Goal: Task Accomplishment & Management: Manage account settings

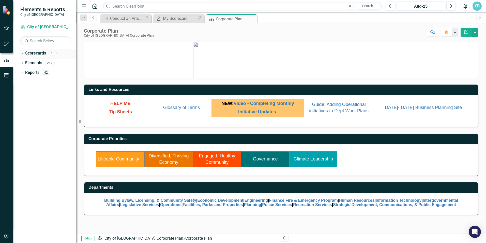
click at [21, 53] on icon "Dropdown" at bounding box center [22, 53] width 4 height 3
click at [24, 63] on icon "Dropdown" at bounding box center [25, 62] width 4 height 3
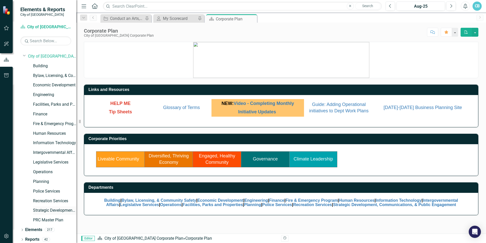
scroll to position [9, 0]
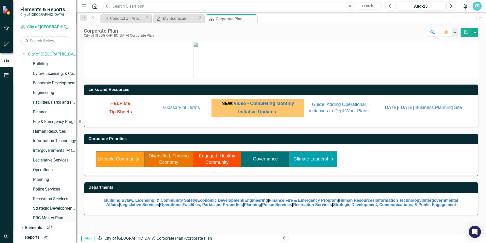
click at [48, 217] on link "PRC Master Plan" at bounding box center [54, 218] width 43 height 6
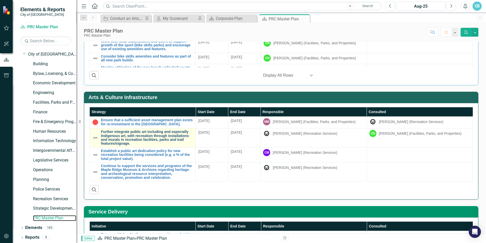
scroll to position [887, 0]
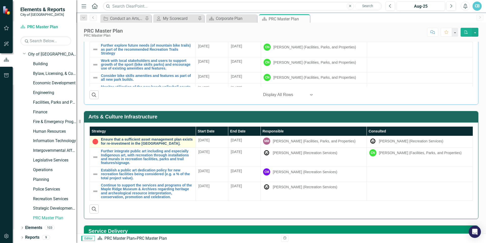
click at [112, 140] on link "Ensure that a sufficient asset management plan exists for re-investment in the …" at bounding box center [147, 141] width 92 height 8
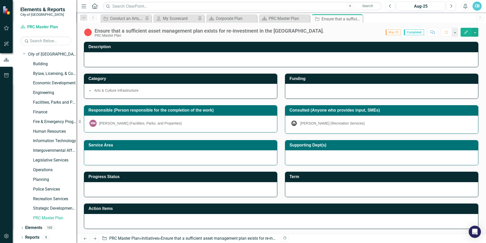
click at [89, 34] on img at bounding box center [88, 32] width 8 height 8
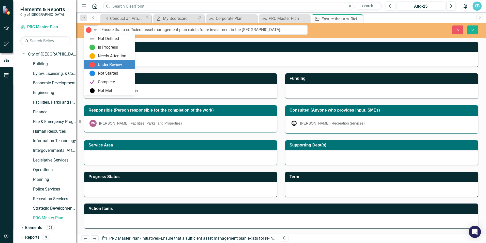
click at [96, 29] on icon "Expand" at bounding box center [95, 30] width 5 height 4
click at [96, 37] on div "Not Defined" at bounding box center [110, 39] width 43 height 6
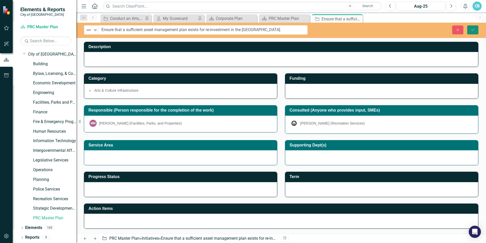
click at [472, 29] on icon "Save" at bounding box center [473, 30] width 5 height 4
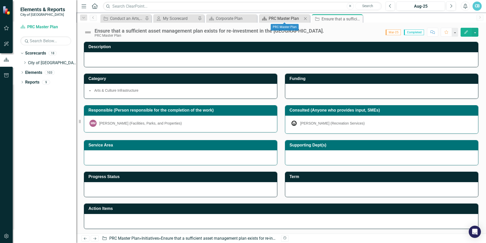
click at [279, 17] on div "PRC Master Plan" at bounding box center [286, 18] width 34 height 6
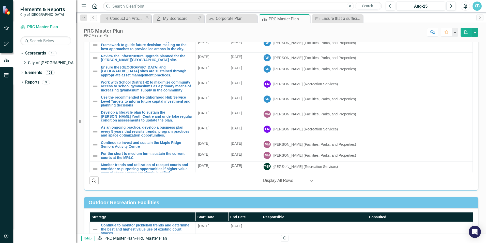
scroll to position [584, 0]
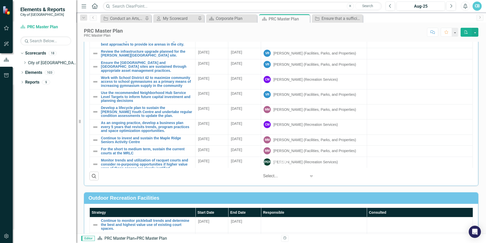
click at [275, 173] on div at bounding box center [284, 175] width 43 height 7
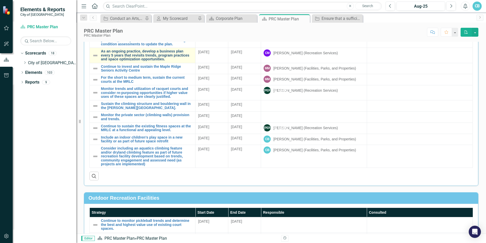
scroll to position [533, 0]
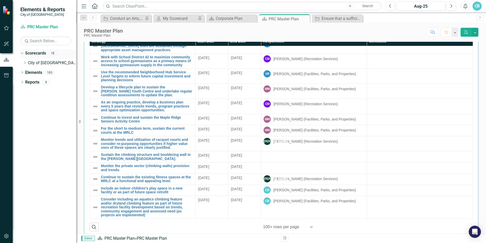
click at [29, 55] on link "Scorecards" at bounding box center [35, 53] width 21 height 6
click at [30, 62] on link "City of [GEOGRAPHIC_DATA] Corporate Plan" at bounding box center [52, 63] width 48 height 6
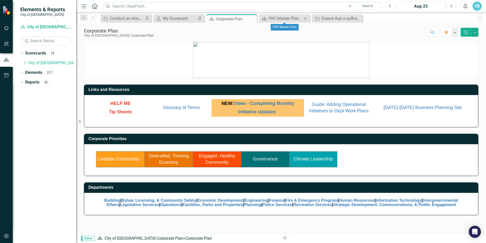
click at [307, 19] on icon "Close" at bounding box center [305, 19] width 5 height 4
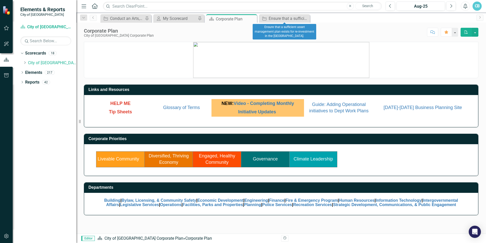
click at [0, 0] on icon "Close" at bounding box center [0, 0] width 0 height 0
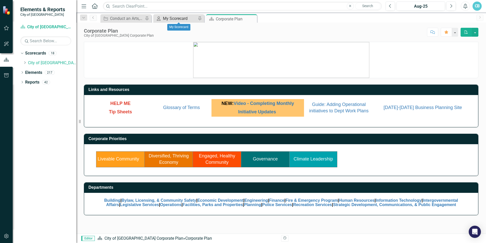
click at [188, 18] on div "My Scorecard" at bounding box center [180, 18] width 34 height 6
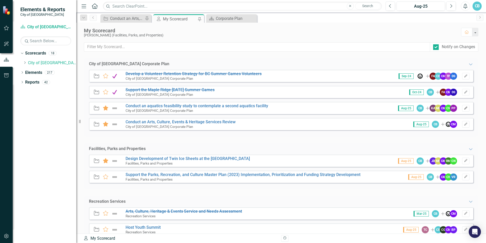
click at [464, 109] on icon "Edit" at bounding box center [466, 108] width 4 height 3
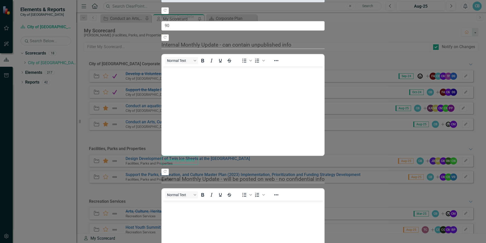
type input "95"
drag, startPoint x: 442, startPoint y: 81, endPoint x: 457, endPoint y: 81, distance: 15.5
click at [477, 34] on div at bounding box center [477, 34] width 0 height 0
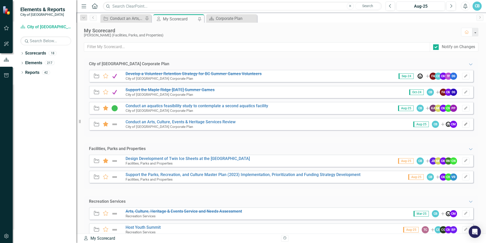
click at [464, 123] on icon "Edit" at bounding box center [466, 124] width 4 height 3
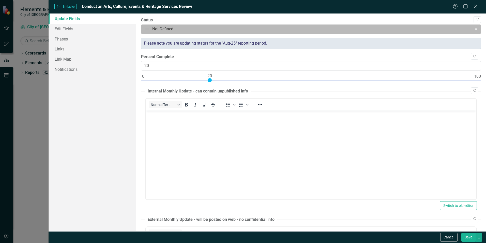
click at [154, 29] on div at bounding box center [307, 29] width 324 height 7
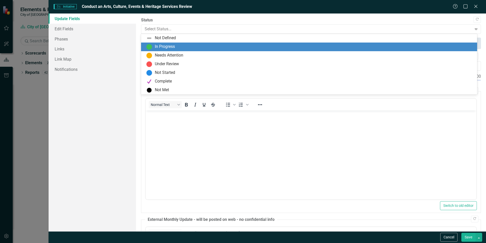
click at [160, 46] on div "In Progress" at bounding box center [165, 47] width 20 height 6
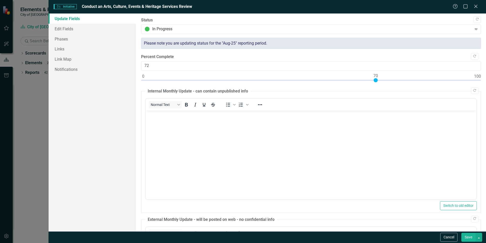
type input "75"
drag, startPoint x: 211, startPoint y: 79, endPoint x: 392, endPoint y: 82, distance: 181.4
click at [392, 82] on div at bounding box center [392, 80] width 4 height 4
click at [467, 237] on button "Save" at bounding box center [469, 236] width 14 height 9
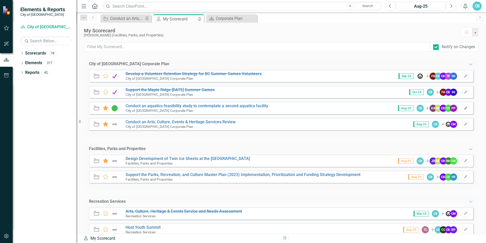
click at [465, 109] on button "Edit" at bounding box center [465, 108] width 7 height 7
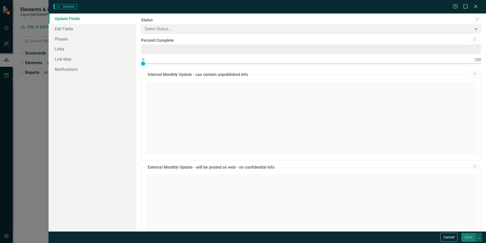
type input "95"
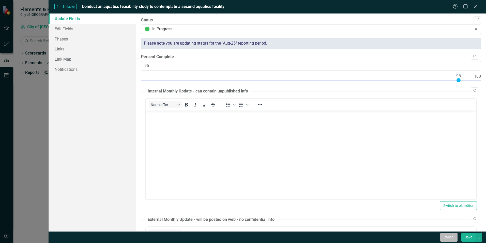
click at [456, 238] on button "Cancel" at bounding box center [449, 236] width 17 height 9
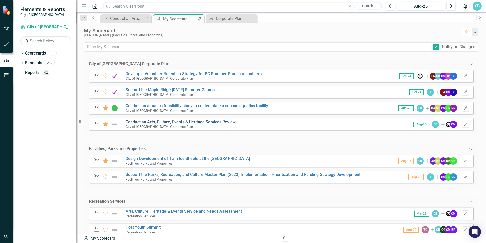
click at [147, 121] on link "Conduct an Arts, Culture, Events & Heritage Services Review" at bounding box center [181, 121] width 110 height 5
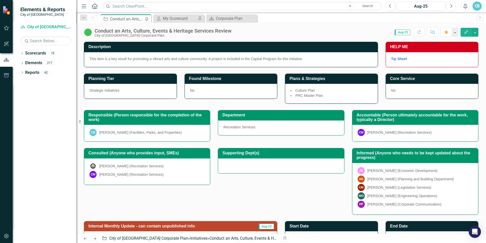
click at [90, 32] on img at bounding box center [88, 32] width 8 height 8
click at [22, 54] on icon at bounding box center [22, 53] width 1 height 2
click at [54, 61] on link "City of [GEOGRAPHIC_DATA] Corporate Plan" at bounding box center [52, 63] width 48 height 6
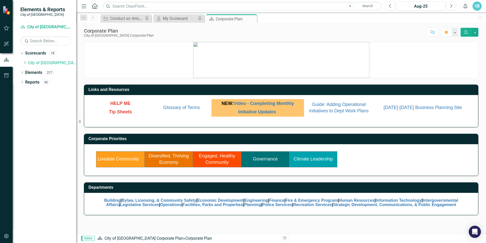
click at [211, 159] on td "Engaged, Healthy Community" at bounding box center [217, 159] width 48 height 16
click at [212, 157] on link "Engaged, Healthy Community" at bounding box center [217, 159] width 36 height 12
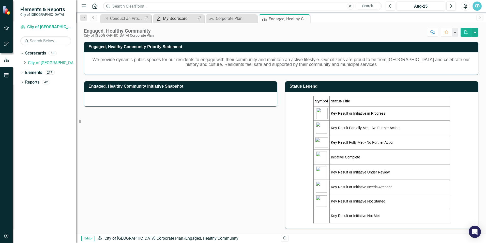
click at [174, 16] on div "My Scorecard" at bounding box center [180, 18] width 34 height 6
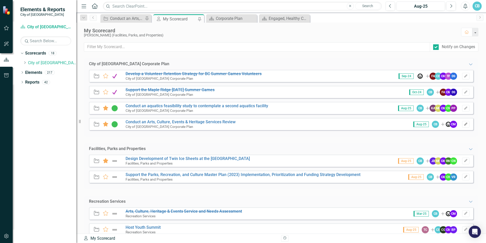
click at [464, 124] on icon "button" at bounding box center [465, 123] width 3 height 3
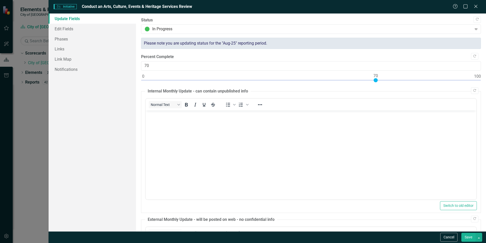
drag, startPoint x: 394, startPoint y: 80, endPoint x: 377, endPoint y: 82, distance: 16.4
click at [377, 82] on div at bounding box center [311, 81] width 340 height 6
type input "65"
drag, startPoint x: 375, startPoint y: 81, endPoint x: 359, endPoint y: 87, distance: 16.7
click at [359, 87] on div "Copy Forward Status In Progress Expand Please note you are updating status for …" at bounding box center [311, 179] width 340 height 324
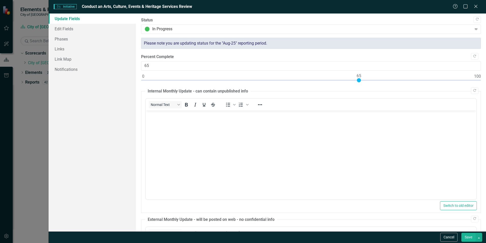
click at [468, 236] on button "Save" at bounding box center [469, 236] width 14 height 9
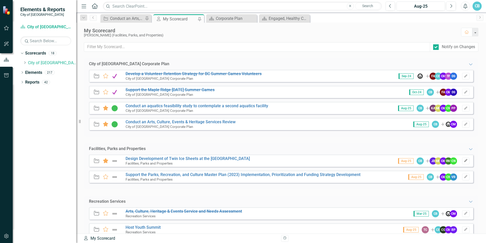
click at [464, 160] on icon "Edit" at bounding box center [466, 160] width 4 height 3
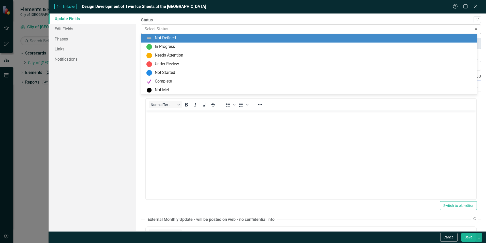
click at [154, 31] on div at bounding box center [307, 29] width 324 height 7
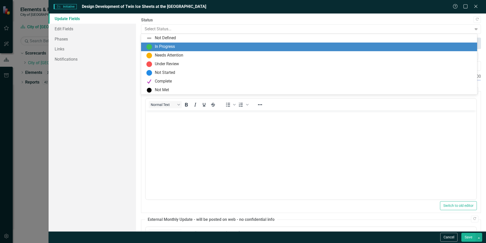
click at [155, 45] on div "In Progress" at bounding box center [165, 47] width 20 height 6
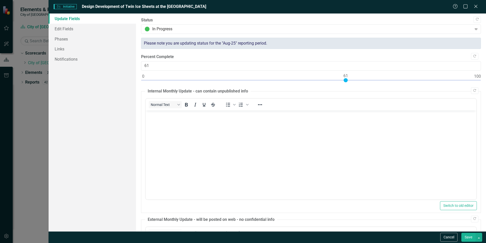
type input "60"
drag, startPoint x: 227, startPoint y: 80, endPoint x: 344, endPoint y: 88, distance: 117.3
click at [344, 88] on div "Copy Forward Status In Progress Expand Please note you are updating status for …" at bounding box center [311, 179] width 340 height 324
click at [468, 238] on button "Save" at bounding box center [469, 236] width 14 height 9
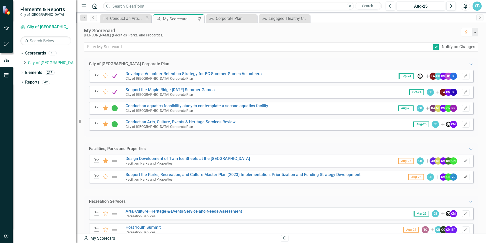
click at [464, 177] on button "Edit" at bounding box center [465, 176] width 7 height 7
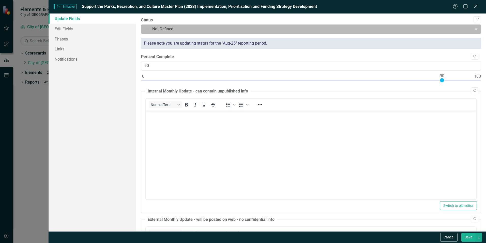
click at [153, 26] on div at bounding box center [307, 29] width 324 height 7
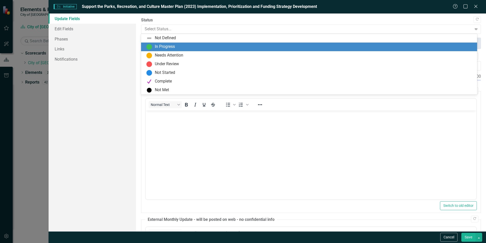
click at [162, 44] on div "In Progress" at bounding box center [165, 47] width 20 height 6
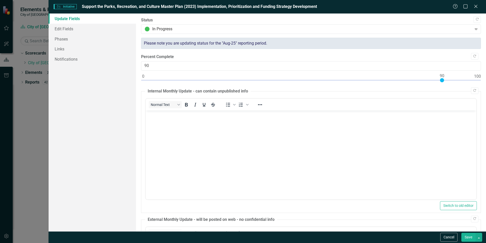
click at [468, 237] on button "Save" at bounding box center [469, 236] width 14 height 9
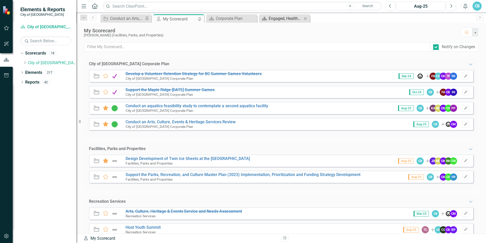
click at [285, 18] on div "Engaged, Healthy Community" at bounding box center [286, 18] width 34 height 6
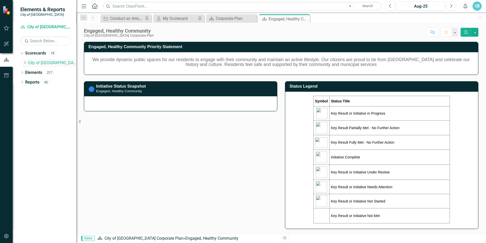
click at [26, 63] on icon "Dropdown" at bounding box center [25, 62] width 4 height 3
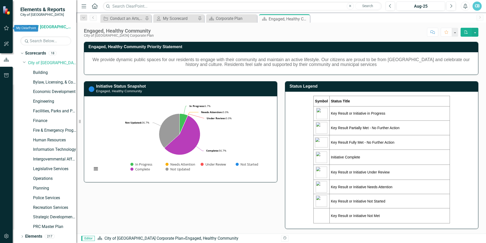
click at [8, 29] on icon "button" at bounding box center [6, 28] width 5 height 4
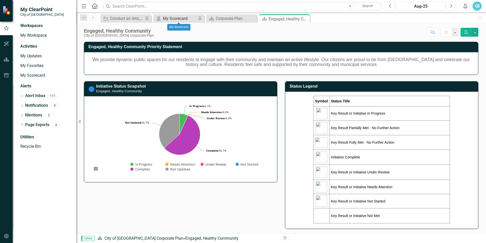
click at [179, 18] on div "My Scorecard" at bounding box center [180, 18] width 34 height 6
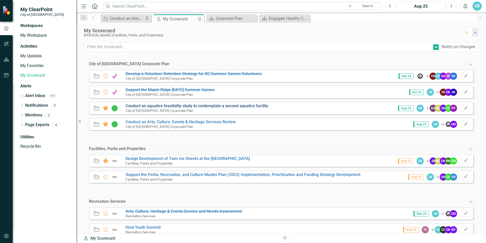
click at [171, 106] on link "Conduct an aquatics feasibility study to contemplate a second aquatics facility" at bounding box center [197, 105] width 143 height 5
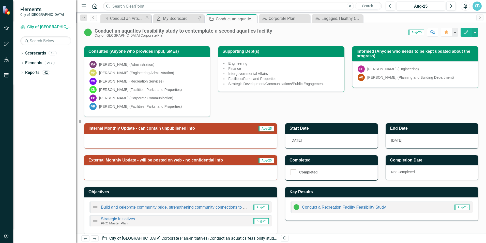
scroll to position [102, 0]
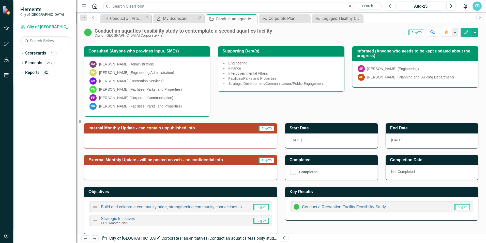
click at [263, 128] on span "Aug-25" at bounding box center [267, 128] width 16 height 6
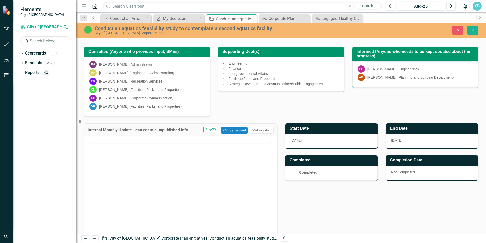
scroll to position [0, 0]
click at [238, 128] on button "Copy Forward Copy Forward" at bounding box center [234, 130] width 26 height 7
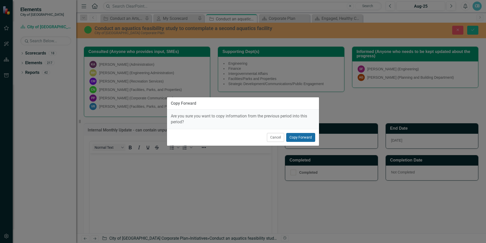
click at [302, 135] on button "Copy Forward" at bounding box center [300, 137] width 29 height 9
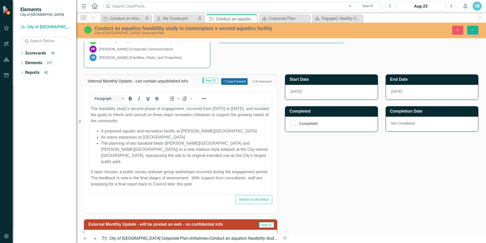
scroll to position [153, 0]
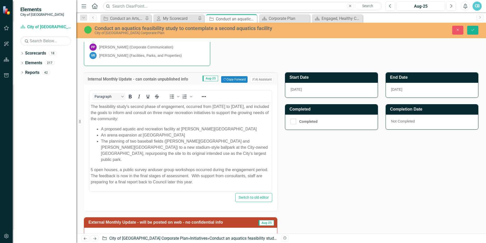
click at [219, 177] on p "5 open houses, a public survey and user group workshops occurred during the eng…" at bounding box center [181, 176] width 180 height 18
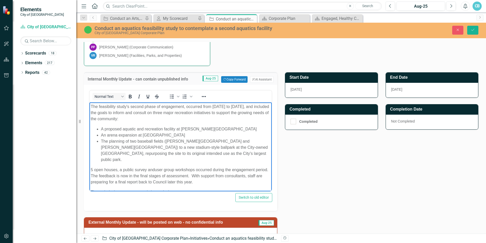
click at [176, 189] on p "The technical assessments and site analysis" at bounding box center [181, 192] width 180 height 6
click at [173, 190] on span "The technical assessments and site analysis are 95% complete and" at bounding box center [152, 192] width 122 height 4
click at [98, 190] on span "The technical assessments and site analysis are 95% complete and" at bounding box center [152, 192] width 122 height 4
drag, startPoint x: 213, startPoint y: 184, endPoint x: 171, endPoint y: 185, distance: 41.5
click at [171, 189] on p "Thetechnical assessments and site analysis are 95% complete and" at bounding box center [181, 192] width 180 height 6
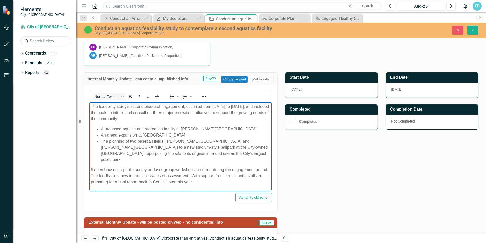
drag, startPoint x: 222, startPoint y: 185, endPoint x: 176, endPoint y: 184, distance: 46.8
click at [175, 189] on p "The technical assessments and site analysis are 95% complete and" at bounding box center [181, 192] width 180 height 6
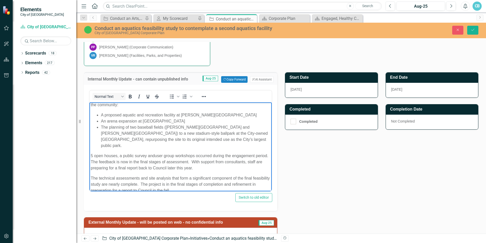
scroll to position [16, 0]
click at [208, 161] on span "user group workshops occurred during the engagement period. The feedback is now…" at bounding box center [180, 160] width 179 height 17
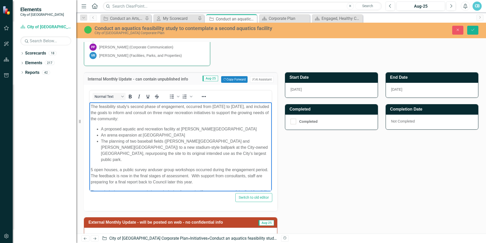
drag, startPoint x: 217, startPoint y: 159, endPoint x: 164, endPoint y: 201, distance: 67.7
click at [90, 102] on html "The feasibility study's second phase of engagement, occurred from April 23 to M…" at bounding box center [181, 157] width 182 height 110
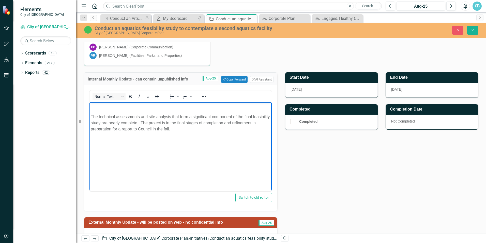
click at [92, 115] on span "The technical assessments and site analysis that form a significant component o…" at bounding box center [180, 122] width 179 height 17
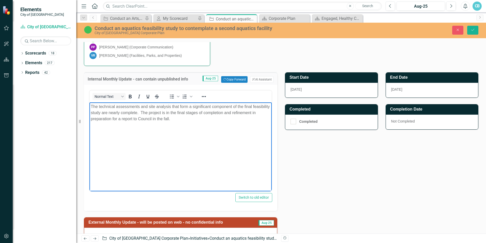
click at [168, 113] on span "The technical assessments and site analysis that form a significant component o…" at bounding box center [180, 112] width 179 height 17
click at [245, 113] on span "The technical assessments and site analysis that form a significant component o…" at bounding box center [180, 112] width 179 height 17
click at [250, 112] on p "The technical assessments and site analysis that form a significant component o…" at bounding box center [181, 113] width 180 height 18
drag, startPoint x: 223, startPoint y: 112, endPoint x: 209, endPoint y: 111, distance: 14.0
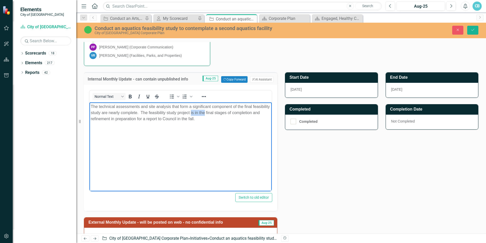
click at [209, 111] on span "The technical assessments and site analysis that form a significant component o…" at bounding box center [180, 112] width 179 height 17
drag, startPoint x: 233, startPoint y: 160, endPoint x: 229, endPoint y: 126, distance: 33.8
click at [233, 157] on body "The technical assessments and site analysis that form a significant component o…" at bounding box center [181, 140] width 182 height 76
click at [229, 120] on p "The technical assessments and site analysis that form a significant component o…" at bounding box center [181, 113] width 180 height 18
drag, startPoint x: 230, startPoint y: 118, endPoint x: 77, endPoint y: 102, distance: 154.8
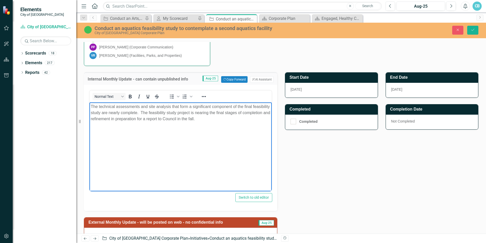
click at [90, 102] on html "The technical assessments and site analysis that form a significant component o…" at bounding box center [181, 140] width 182 height 76
copy span "The technical assessments and site analysis that form a significant component o…"
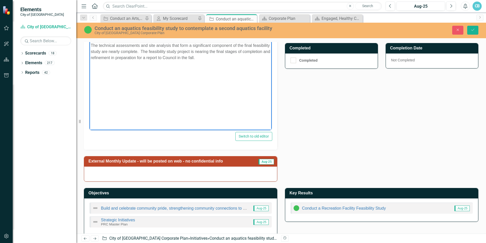
scroll to position [221, 0]
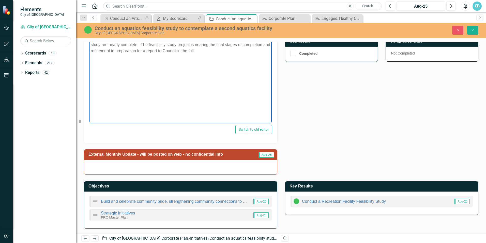
click at [140, 166] on div at bounding box center [180, 166] width 193 height 15
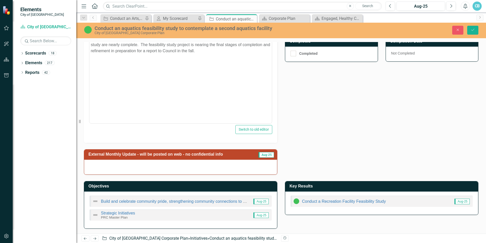
click at [140, 166] on div at bounding box center [180, 166] width 193 height 15
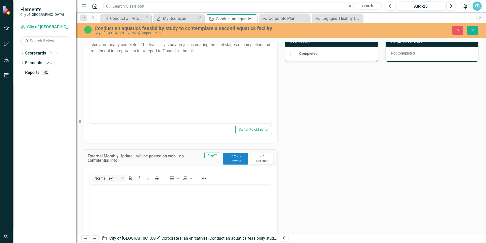
scroll to position [0, 0]
click at [114, 196] on body "Rich Text Area. Press ALT-0 for help." at bounding box center [181, 222] width 182 height 76
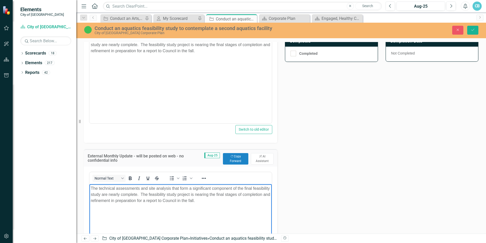
click at [226, 51] on p "The technical assessments and site analysis that form a significant component o…" at bounding box center [181, 45] width 180 height 18
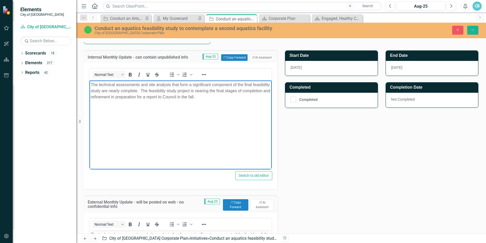
scroll to position [170, 0]
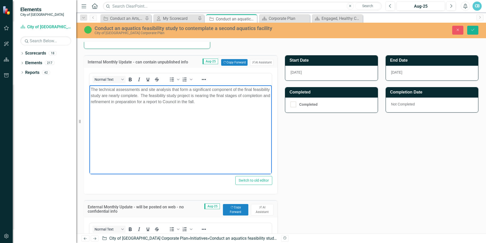
click at [159, 95] on span "The technical assessments and site analysis that form a significant component o…" at bounding box center [181, 95] width 180 height 17
click at [230, 96] on span "The technical assessments and site analysis that form a significant component o…" at bounding box center [181, 98] width 180 height 23
click at [206, 95] on span "The technical assessments and site analysis that form a significant component o…" at bounding box center [180, 98] width 179 height 23
click at [207, 94] on span "The technical assessments and site analysis that form a significant component o…" at bounding box center [180, 98] width 179 height 23
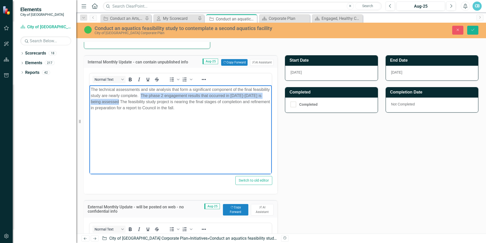
drag, startPoint x: 133, startPoint y: 101, endPoint x: 159, endPoint y: 94, distance: 27.0
click at [159, 94] on span "The technical assessments and site analysis that form a significant component o…" at bounding box center [180, 98] width 179 height 23
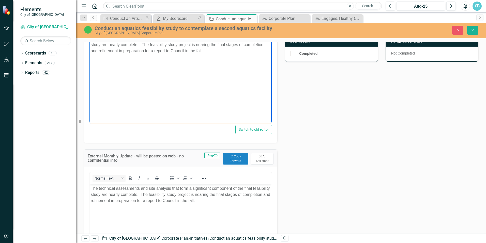
scroll to position [246, 0]
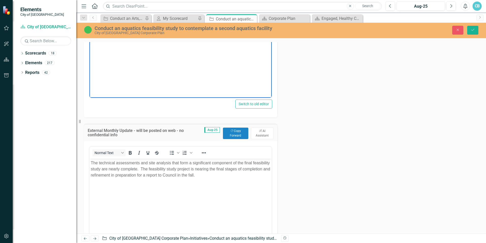
click at [181, 199] on body "The technical assessments and site analysis that form a significant component o…" at bounding box center [181, 196] width 182 height 76
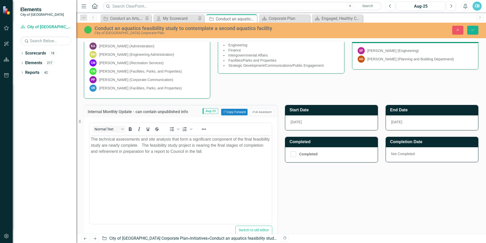
scroll to position [119, 0]
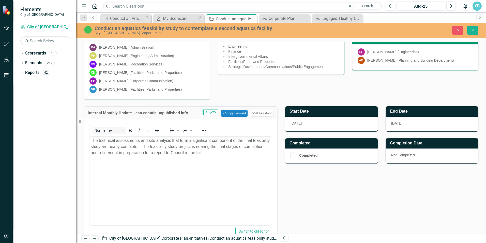
click at [242, 153] on p "The technical assessments and site analysis that form a significant component o…" at bounding box center [181, 146] width 180 height 18
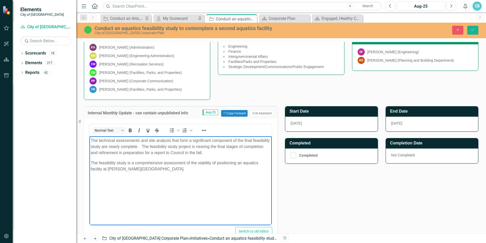
click at [166, 170] on p "The feasibility study is a comprehensive assessment of the viability of positio…" at bounding box center [181, 166] width 180 height 12
click at [176, 192] on body "The technical assessments and site analysis that form a significant component o…" at bounding box center [181, 174] width 182 height 76
drag, startPoint x: 211, startPoint y: 170, endPoint x: 161, endPoint y: 168, distance: 49.9
click at [161, 168] on p "The feasibility study is a comprehensive assessment of the viability of positio…" at bounding box center [181, 166] width 180 height 12
click at [183, 187] on body "The technical assessments and site analysis that form a significant component o…" at bounding box center [181, 174] width 182 height 76
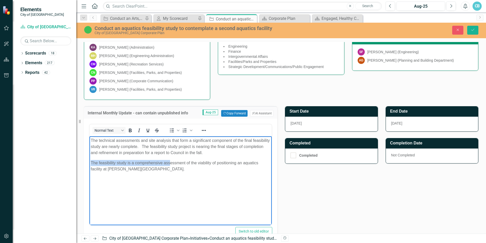
drag, startPoint x: 144, startPoint y: 164, endPoint x: 145, endPoint y: 177, distance: 13.0
click at [90, 159] on html "The technical assessments and site analysis that form a significant component o…" at bounding box center [181, 174] width 182 height 76
click at [145, 177] on body "The technical assessments and site analysis that form a significant component o…" at bounding box center [181, 174] width 182 height 76
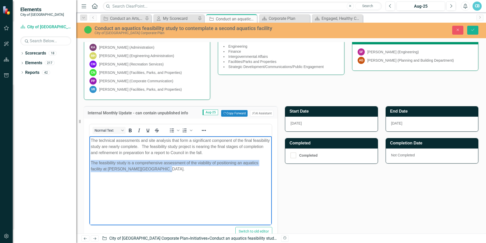
drag, startPoint x: 170, startPoint y: 171, endPoint x: 83, endPoint y: 165, distance: 87.7
click at [90, 165] on html "The technical assessments and site analysis that form a significant component o…" at bounding box center [181, 174] width 182 height 76
copy span "The feasibility study is a comprehensive assessment of the viability of positio…"
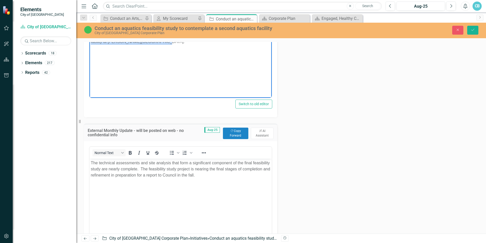
scroll to position [322, 0]
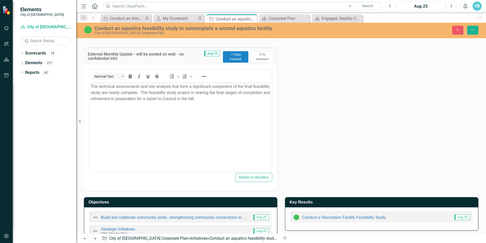
click at [238, 99] on p "The technical assessments and site analysis that form a significant component o…" at bounding box center [181, 92] width 180 height 18
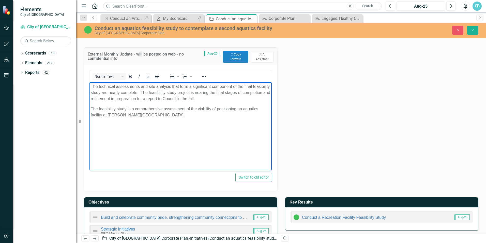
click at [166, 114] on p "The feasibility study is a comprehensive assessment of the viability of positio…" at bounding box center [181, 112] width 180 height 12
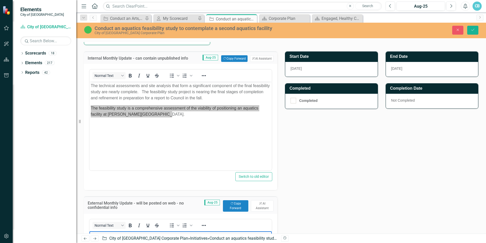
scroll to position [170, 0]
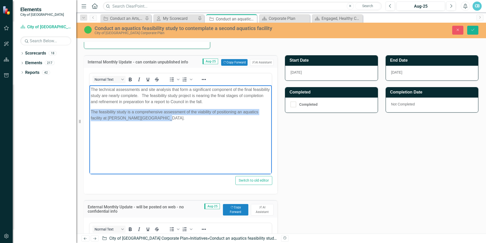
click at [160, 119] on span "The feasibility study is a comprehensive assessment of the viability of positio…" at bounding box center [175, 115] width 168 height 10
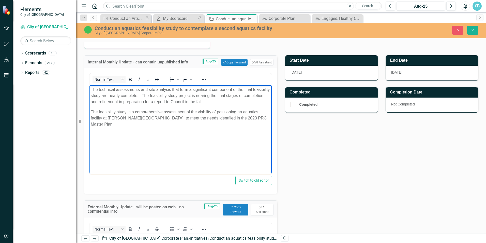
click at [158, 118] on span "The feasibility study is a comprehensive assessment of the viability of positio…" at bounding box center [179, 118] width 176 height 17
click at [159, 118] on span "The feasibility study is a comprehensive assessment of the viability of positio…" at bounding box center [179, 118] width 176 height 17
click at [244, 117] on span "The feasibility study is a comprehensive assessment of the viability of positio…" at bounding box center [176, 118] width 170 height 17
click at [263, 121] on p "The feasibility study is a comprehensive assessment of the viability of positio…" at bounding box center [181, 118] width 180 height 18
click at [205, 125] on p "The feasibility study is a comprehensive assessment of the viability of positio…" at bounding box center [181, 118] width 180 height 18
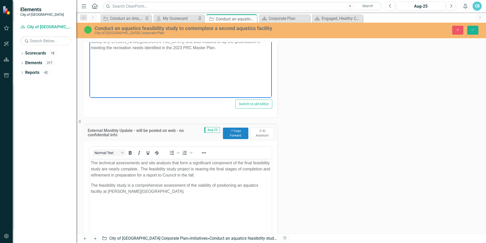
scroll to position [271, 0]
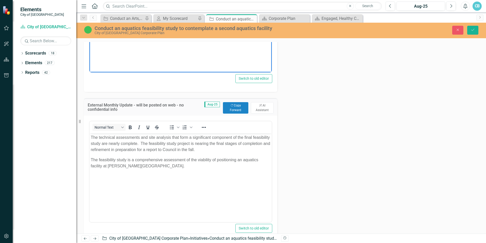
click at [173, 167] on p "The feasibility study is a comprehensive assessment of the viability of positio…" at bounding box center [181, 162] width 180 height 12
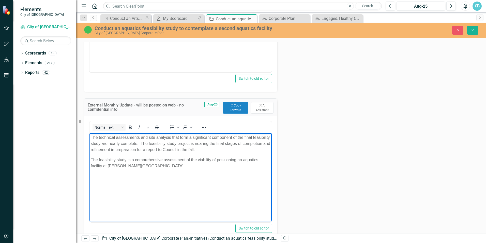
scroll to position [246, 0]
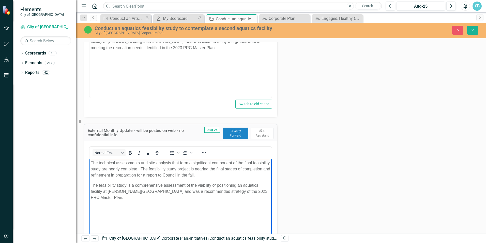
click at [250, 191] on span "The feasibility study is a comprehensive assessment of the viability of positio…" at bounding box center [179, 191] width 177 height 17
drag, startPoint x: 220, startPoint y: 191, endPoint x: 203, endPoint y: 191, distance: 16.3
click at [203, 191] on span "The feasibility study is a comprehensive assessment of the viability of positio…" at bounding box center [179, 191] width 177 height 17
click at [207, 204] on body "The technical assessments and site analysis that form a significant component o…" at bounding box center [181, 196] width 182 height 76
click at [221, 191] on span "The feasibility study is a comprehensive assessment of the viability of positio…" at bounding box center [179, 191] width 177 height 17
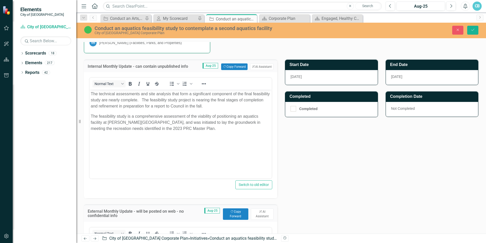
scroll to position [144, 0]
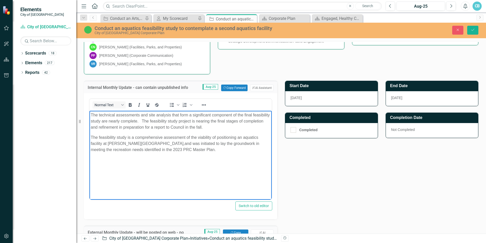
click at [170, 148] on span "The feasibility study is a comprehensive assessment of the viability of positio…" at bounding box center [175, 143] width 169 height 17
click at [194, 149] on p "The feasibility study is a comprehensive assessment of the viability of positio…" at bounding box center [181, 143] width 180 height 18
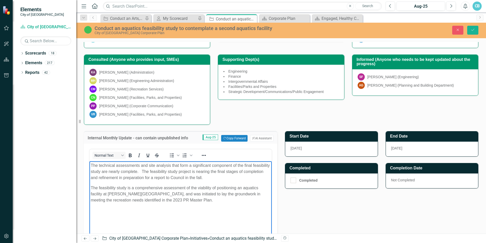
scroll to position [93, 0]
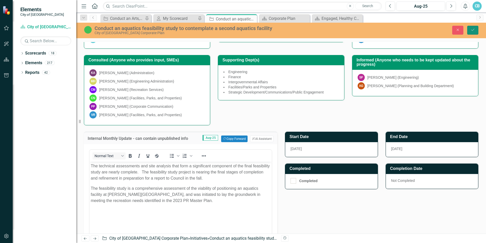
click at [474, 28] on icon "Save" at bounding box center [473, 30] width 5 height 4
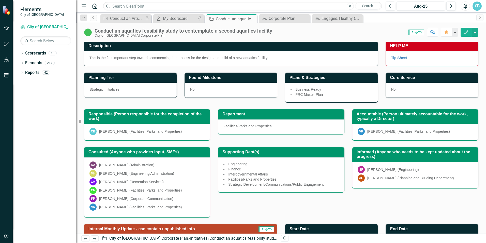
scroll to position [0, 0]
